Goal: Communication & Community: Share content

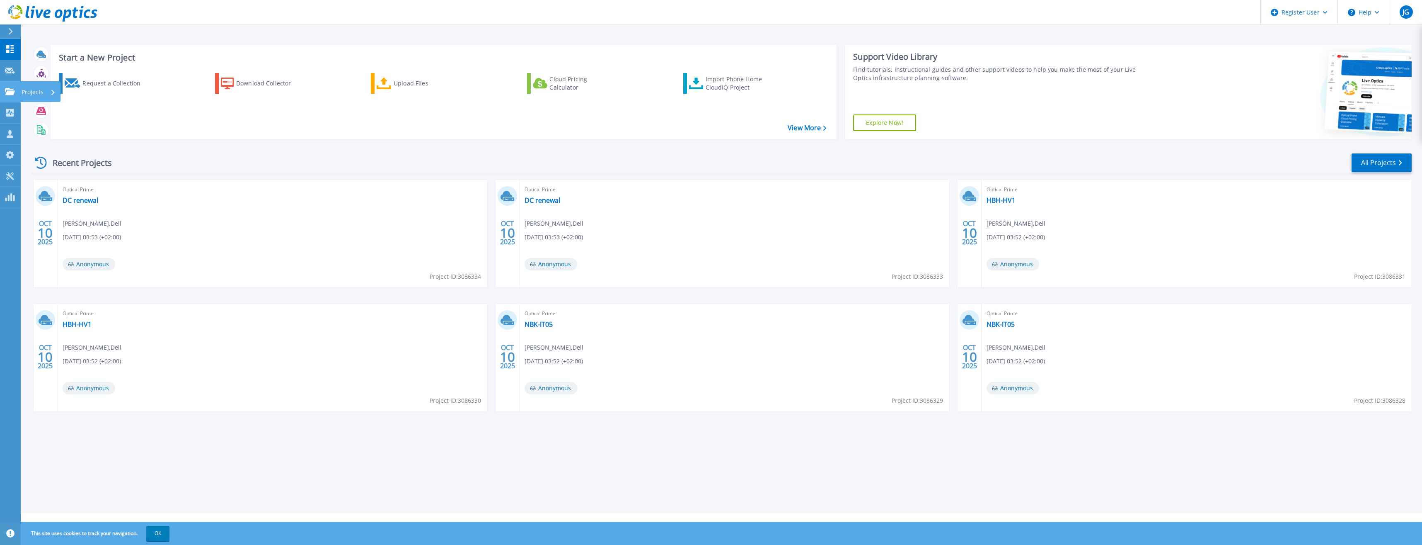
click at [51, 94] on icon at bounding box center [52, 92] width 3 height 5
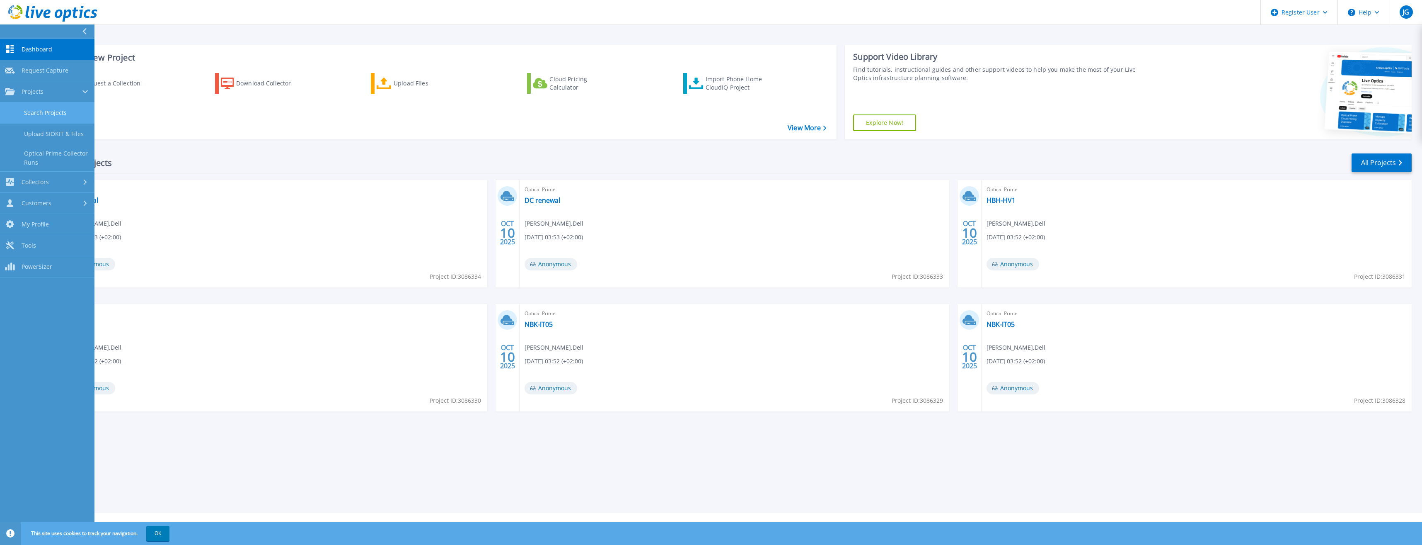
click at [50, 112] on link "Search Projects" at bounding box center [47, 112] width 94 height 21
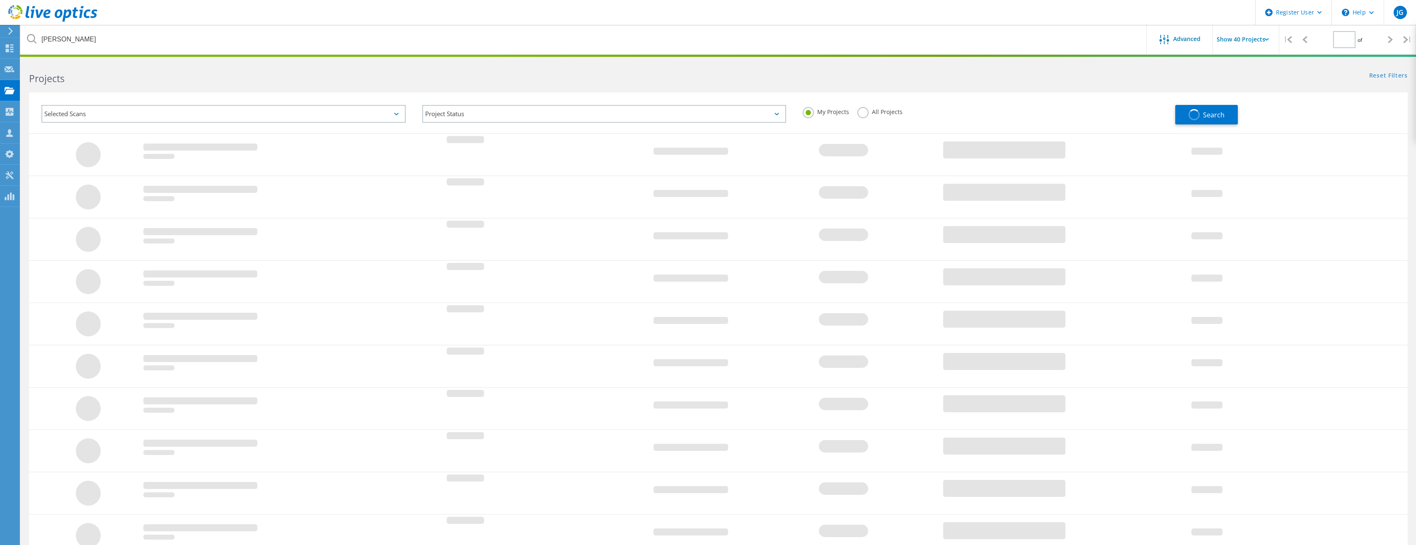
type input "1"
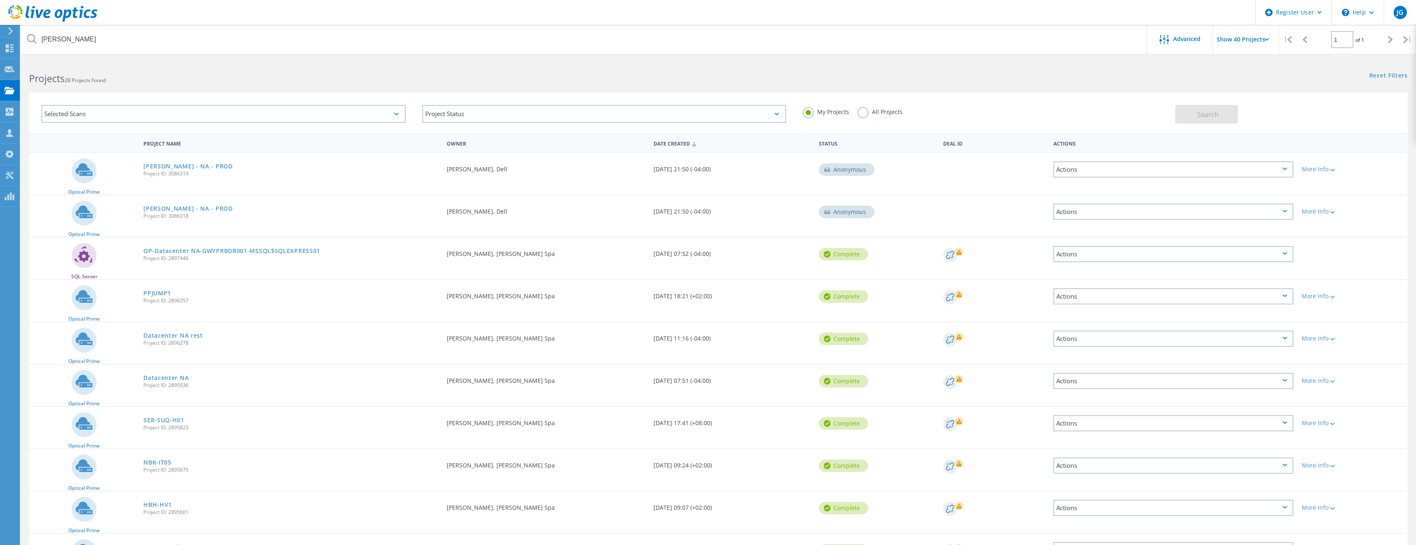
click at [863, 111] on label "All Projects" at bounding box center [879, 111] width 45 height 8
click at [0, 0] on input "All Projects" at bounding box center [0, 0] width 0 height 0
click at [1221, 115] on button "Search" at bounding box center [1206, 114] width 63 height 19
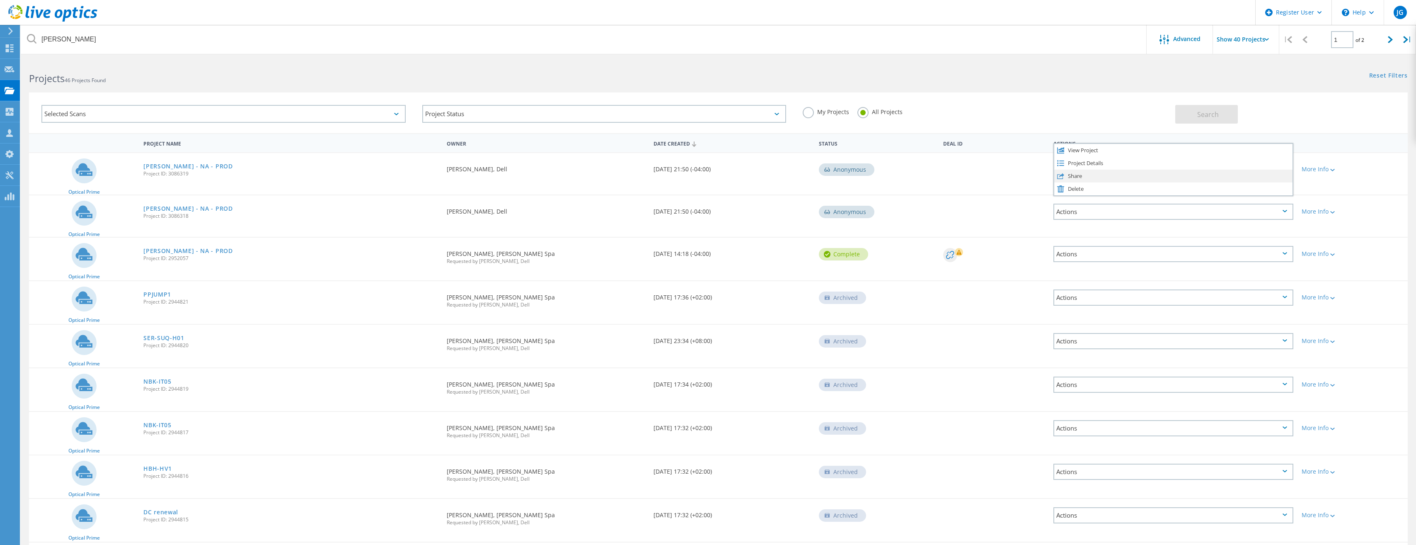
click at [1210, 179] on div "Share" at bounding box center [1173, 176] width 238 height 13
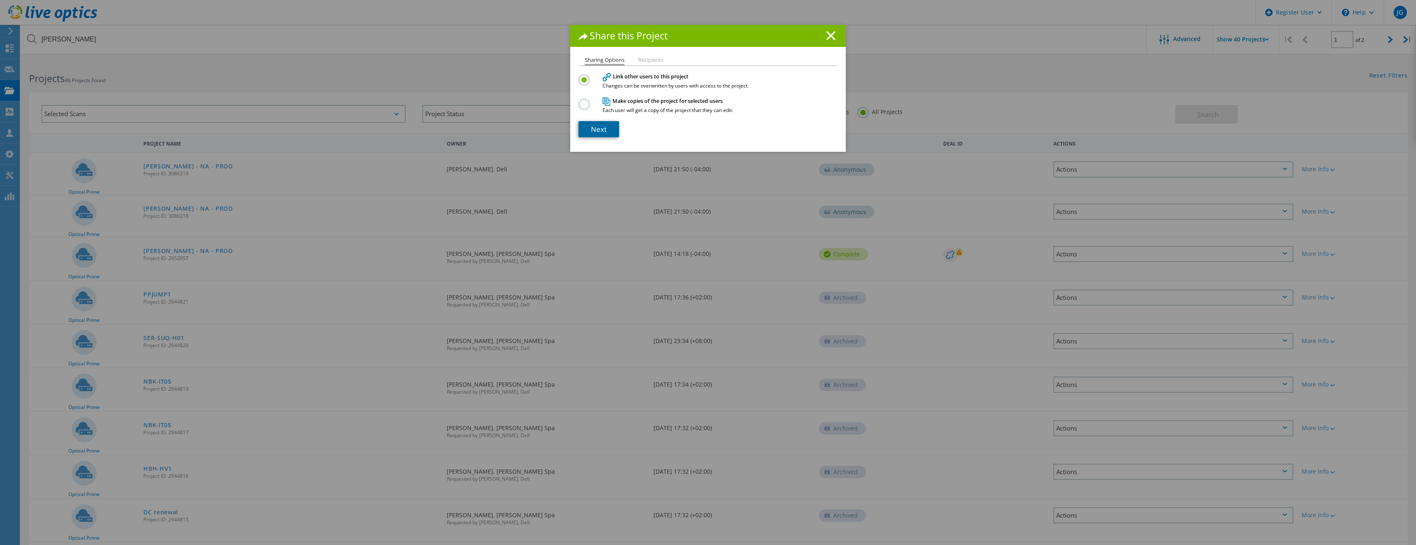
click at [601, 132] on link "Next" at bounding box center [599, 129] width 41 height 16
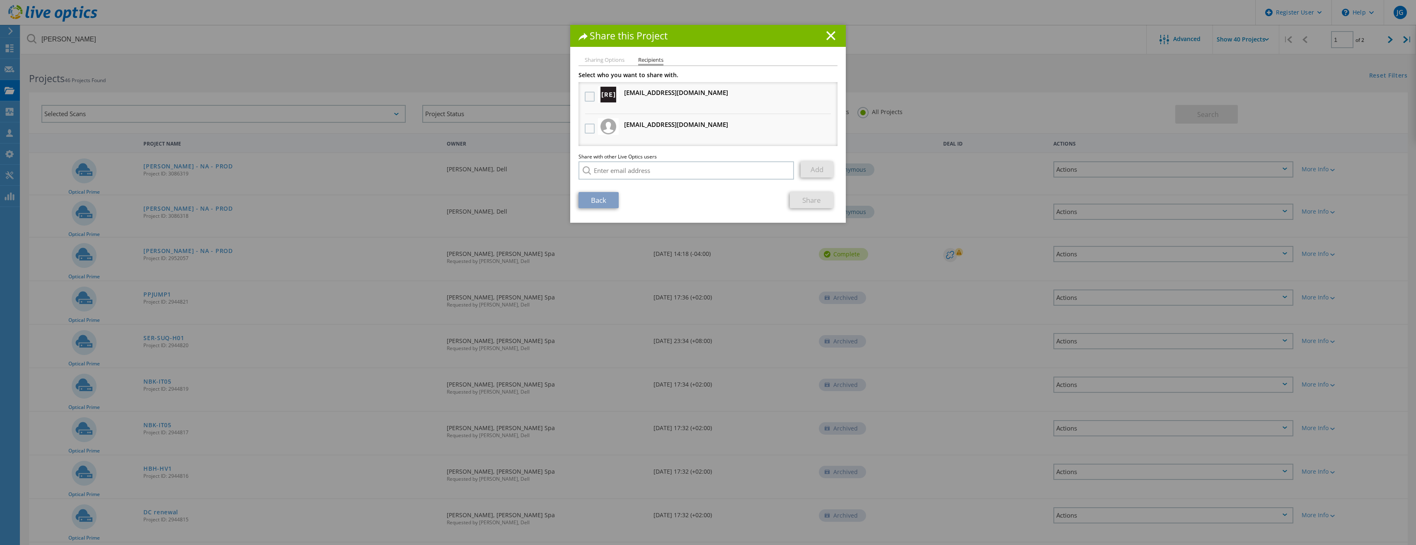
click at [585, 97] on label at bounding box center [591, 97] width 12 height 10
click at [0, 0] on input "checkbox" at bounding box center [0, 0] width 0 height 0
click at [586, 128] on label at bounding box center [591, 129] width 12 height 10
click at [0, 0] on input "checkbox" at bounding box center [0, 0] width 0 height 0
click at [829, 34] on icon at bounding box center [830, 35] width 9 height 9
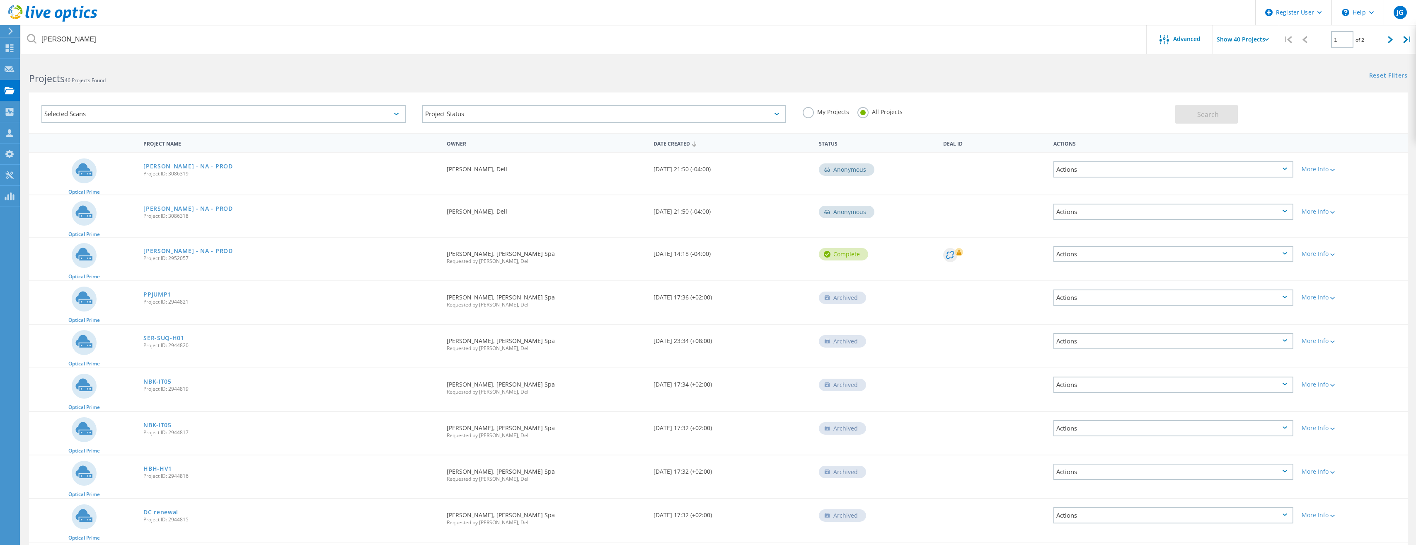
click at [1284, 167] on icon at bounding box center [1285, 168] width 5 height 2
click at [1109, 176] on div "Share" at bounding box center [1173, 176] width 238 height 13
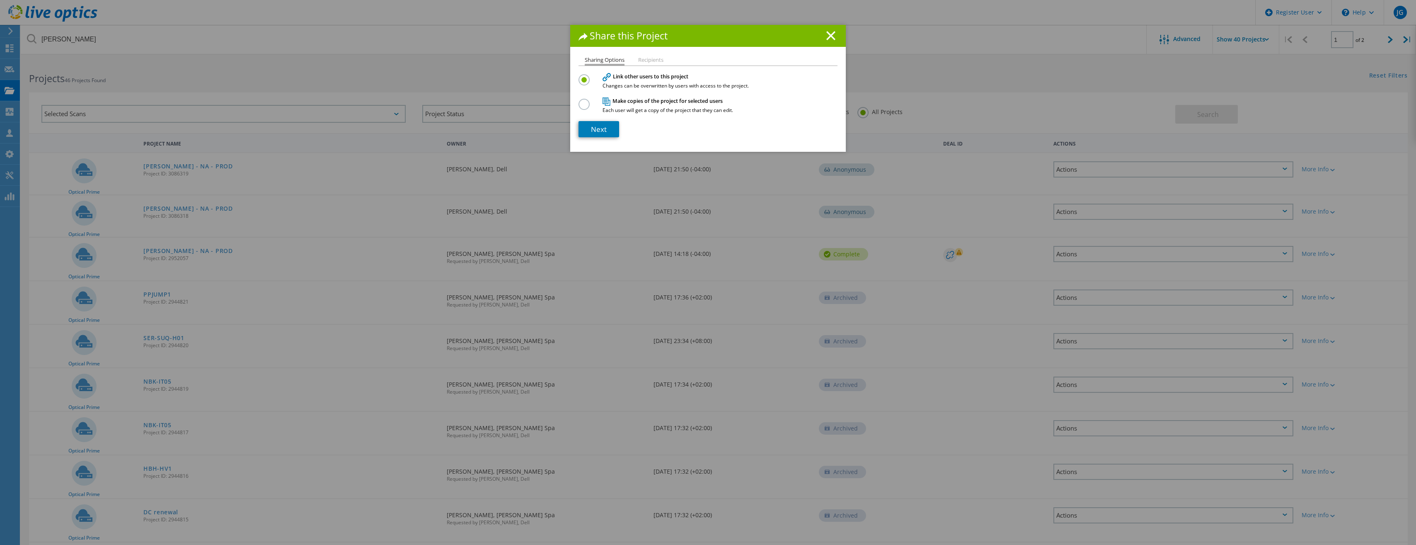
click at [646, 61] on li "Recipients" at bounding box center [650, 60] width 25 height 7
click at [597, 59] on li "Sharing Options" at bounding box center [605, 61] width 40 height 8
click at [828, 33] on icon at bounding box center [830, 35] width 9 height 9
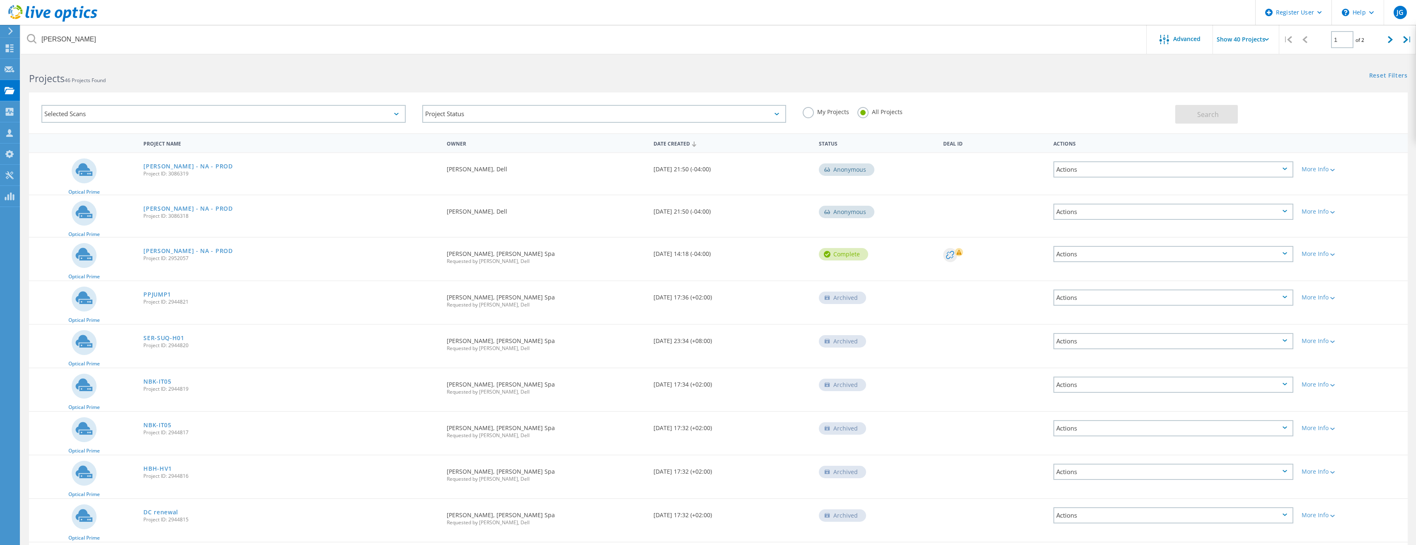
click at [1283, 337] on div "Actions" at bounding box center [1174, 341] width 240 height 16
click at [1230, 340] on div "Share" at bounding box center [1173, 340] width 238 height 13
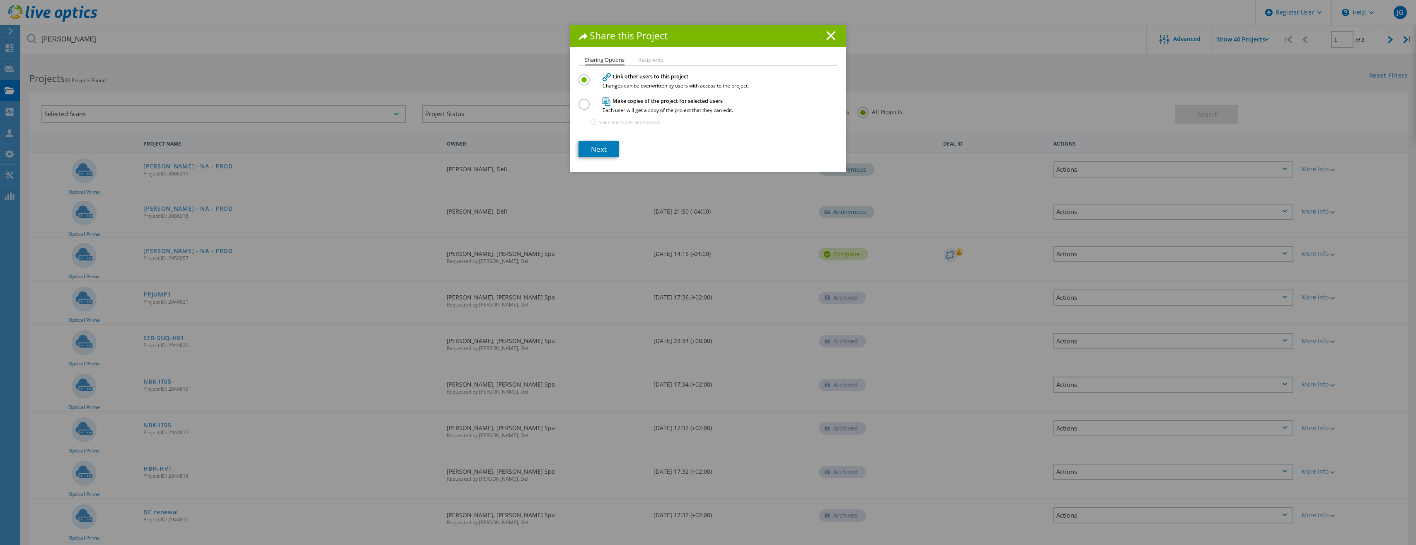
click at [581, 101] on label at bounding box center [586, 100] width 15 height 2
click at [0, 0] on input "radio" at bounding box center [0, 0] width 0 height 0
click at [585, 70] on div "Sharing Options Recipients Link other users to this project Changes can be over…" at bounding box center [708, 114] width 276 height 114
click at [585, 75] on label at bounding box center [586, 75] width 15 height 2
click at [0, 0] on input "radio" at bounding box center [0, 0] width 0 height 0
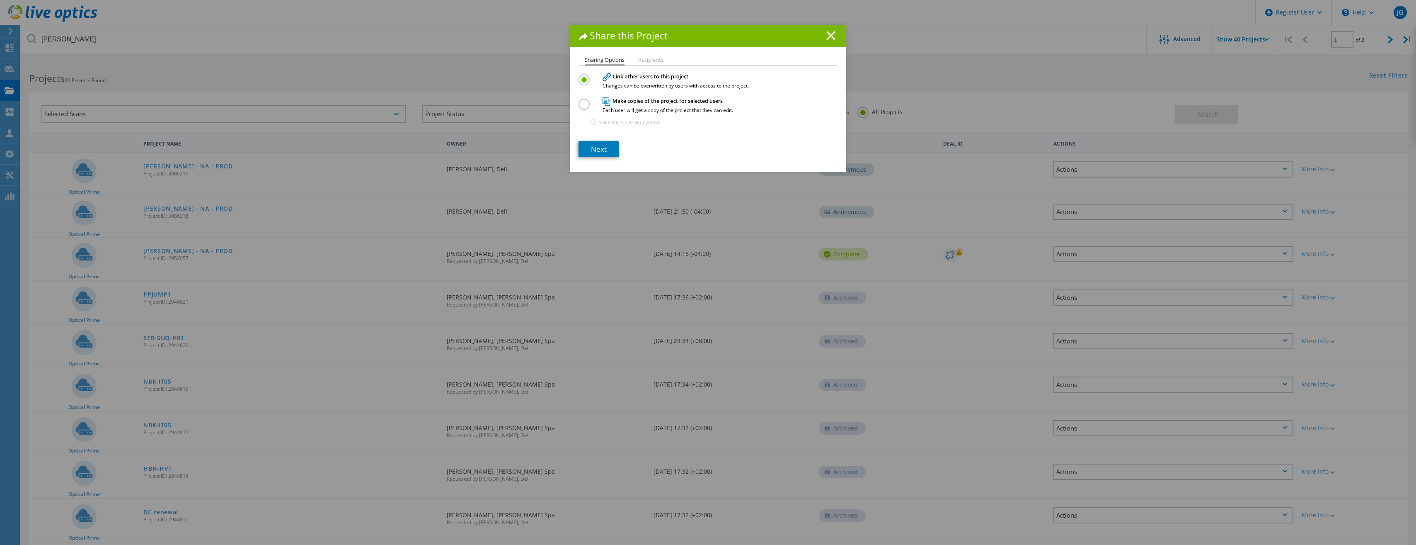
click at [822, 35] on h1 "Share this Project" at bounding box center [708, 36] width 259 height 10
click at [831, 34] on icon at bounding box center [830, 35] width 9 height 9
